Goal: Information Seeking & Learning: Learn about a topic

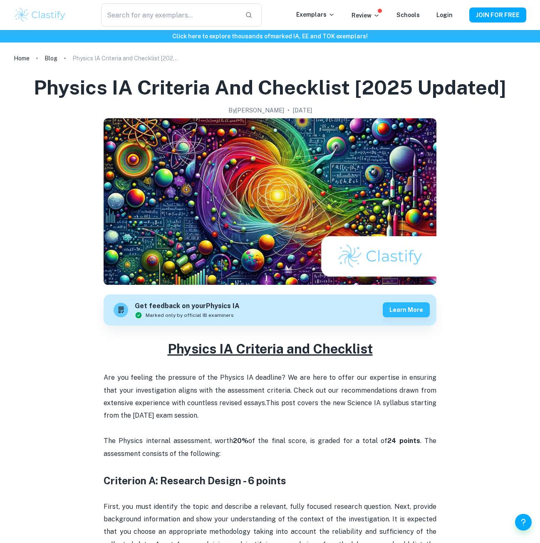
scroll to position [85, 0]
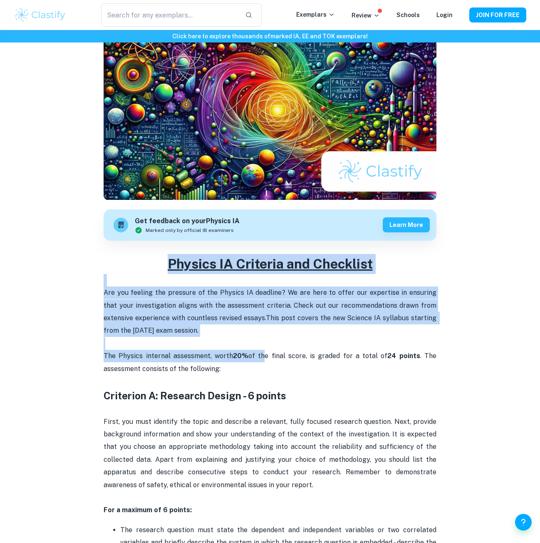
click at [259, 360] on p "The Physics internal assessment, worth 20% of the final score, is graded for a …" at bounding box center [270, 356] width 333 height 38
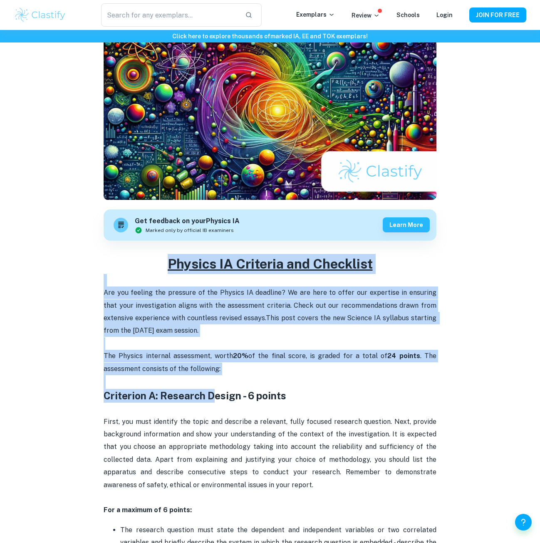
drag, startPoint x: 99, startPoint y: 387, endPoint x: 210, endPoint y: 392, distance: 111.2
click at [211, 391] on strong "Criterion A: Research Design - 6 points" at bounding box center [195, 395] width 183 height 12
drag, startPoint x: 102, startPoint y: 393, endPoint x: 211, endPoint y: 405, distance: 110.1
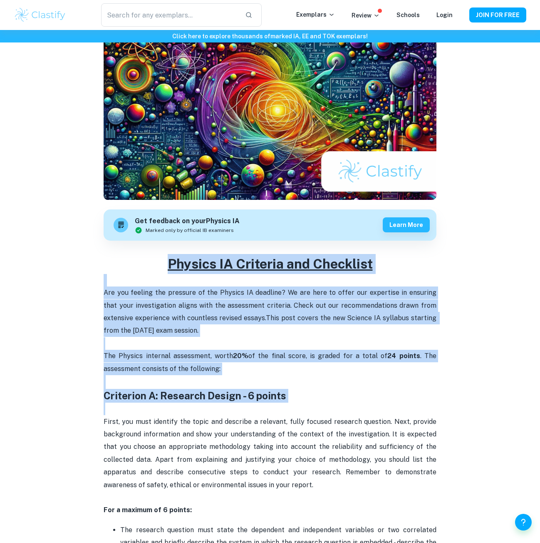
click at [211, 405] on p at bounding box center [270, 408] width 333 height 12
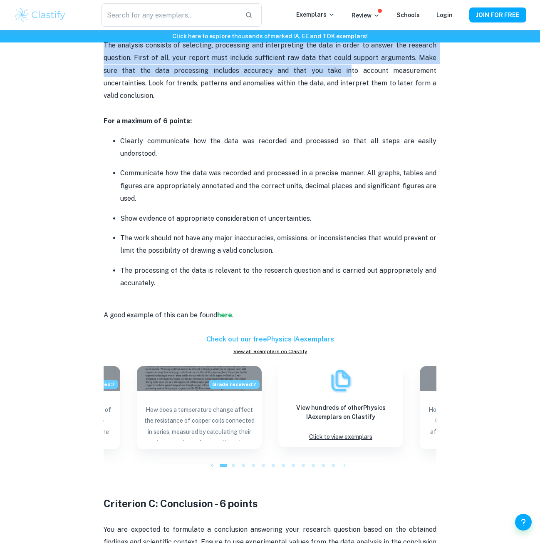
scroll to position [1146, 0]
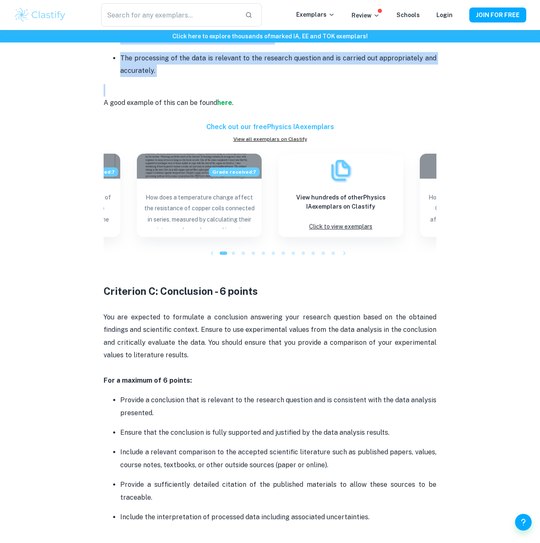
drag, startPoint x: 104, startPoint y: 228, endPoint x: 244, endPoint y: 68, distance: 212.6
click at [244, 68] on div "Physics IA Criteria and Checklist Are you feeling the pressure of the Physics I…" at bounding box center [270, 192] width 333 height 1999
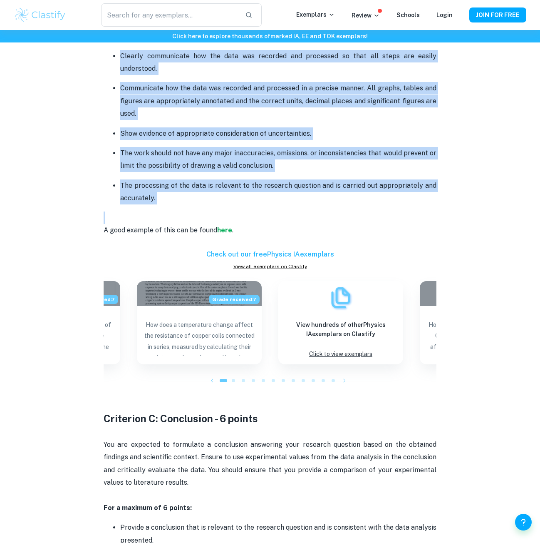
scroll to position [976, 0]
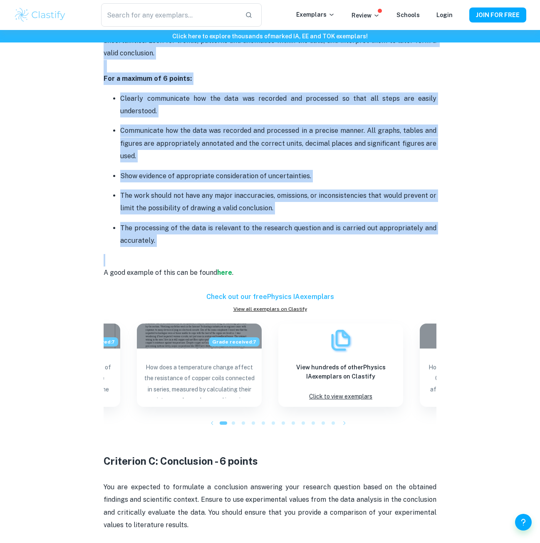
click at [277, 134] on p "Communicate how the data was recorded and processed in a precise manner. All gr…" at bounding box center [278, 143] width 316 height 38
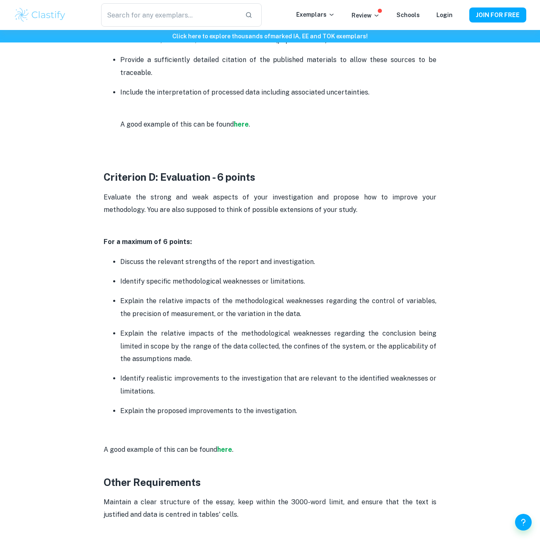
scroll to position [1740, 0]
